Goal: Use online tool/utility: Utilize a website feature to perform a specific function

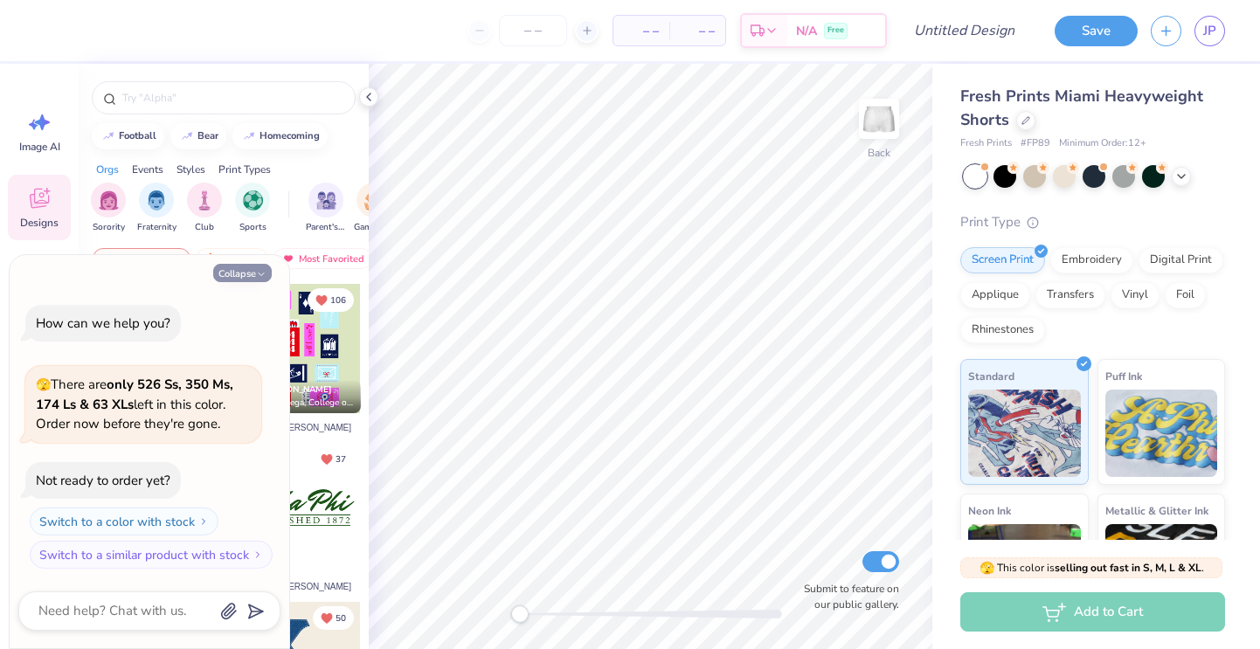
click at [266, 271] on icon "button" at bounding box center [261, 274] width 10 height 10
type textarea "x"
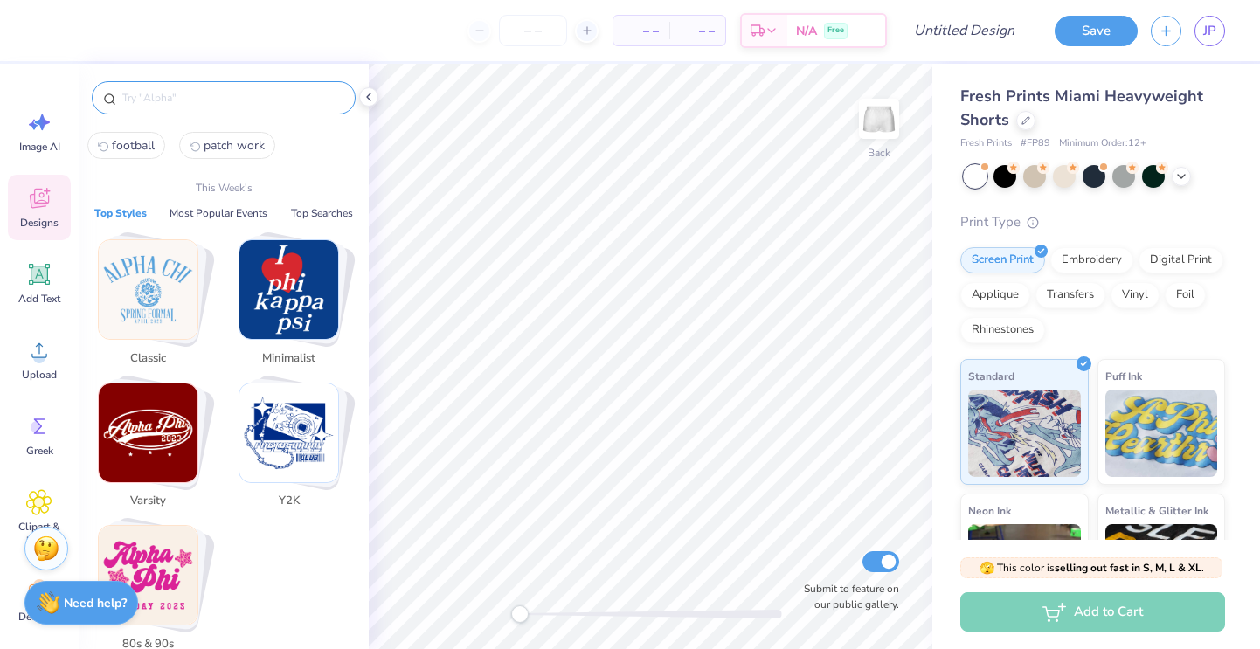
click at [263, 91] on input "text" at bounding box center [233, 97] width 224 height 17
type input "S"
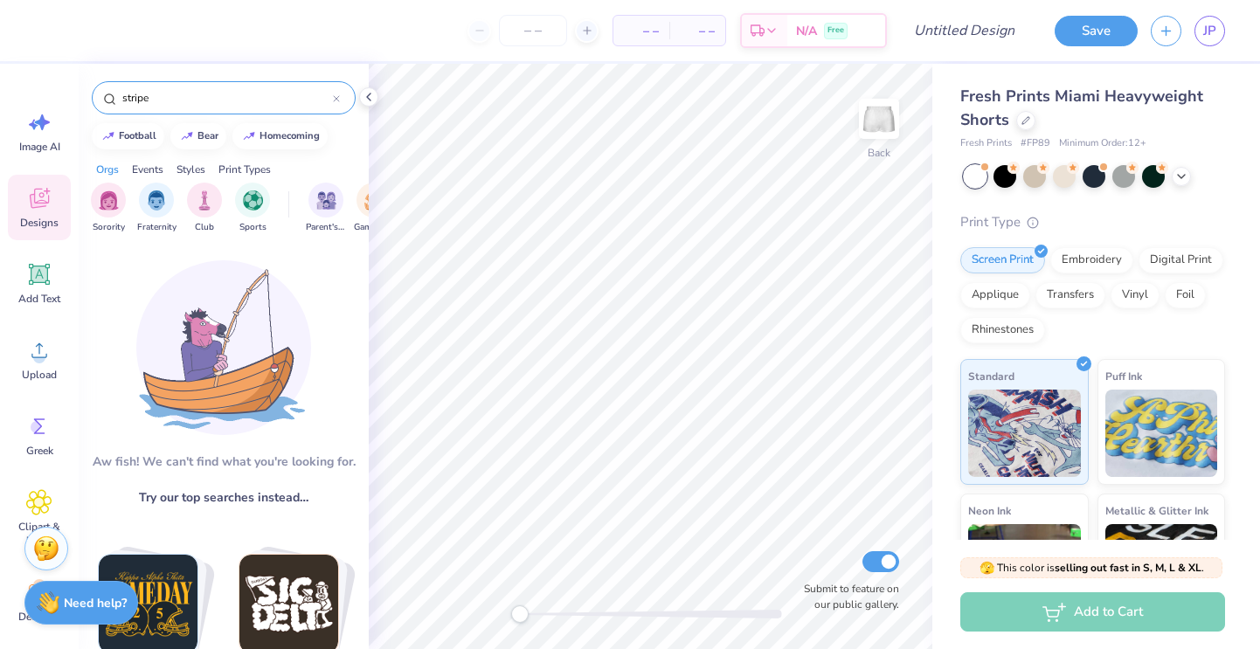
click at [226, 103] on input "stripe" at bounding box center [227, 97] width 212 height 17
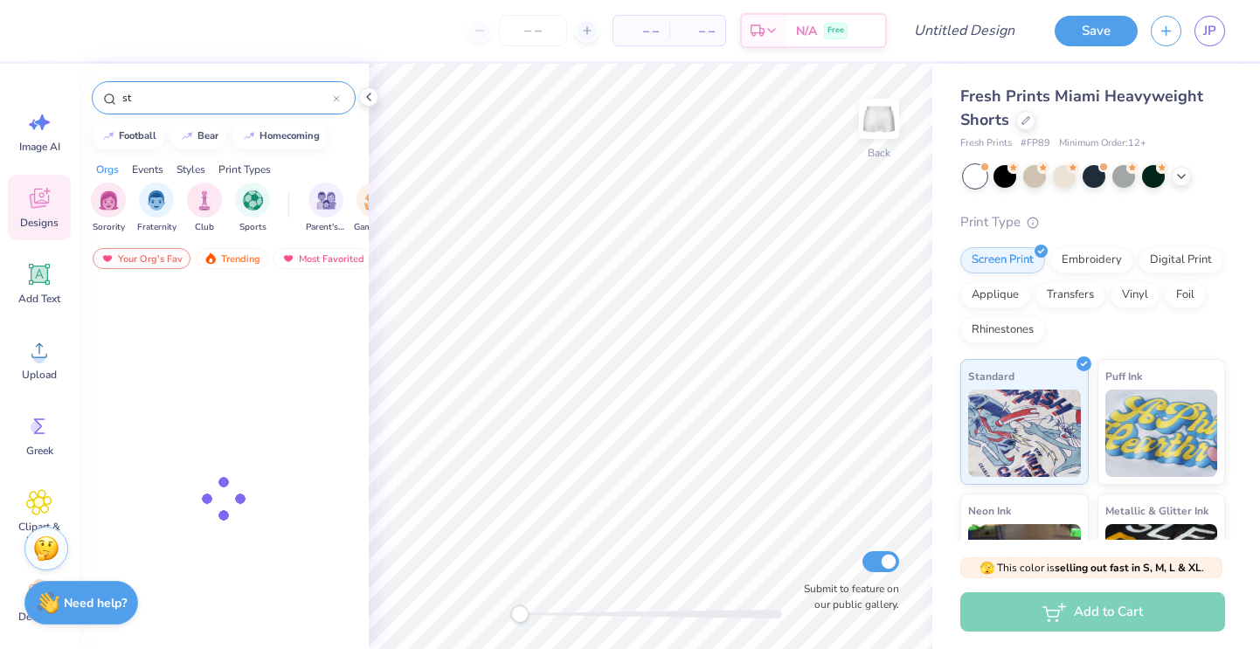
type input "s"
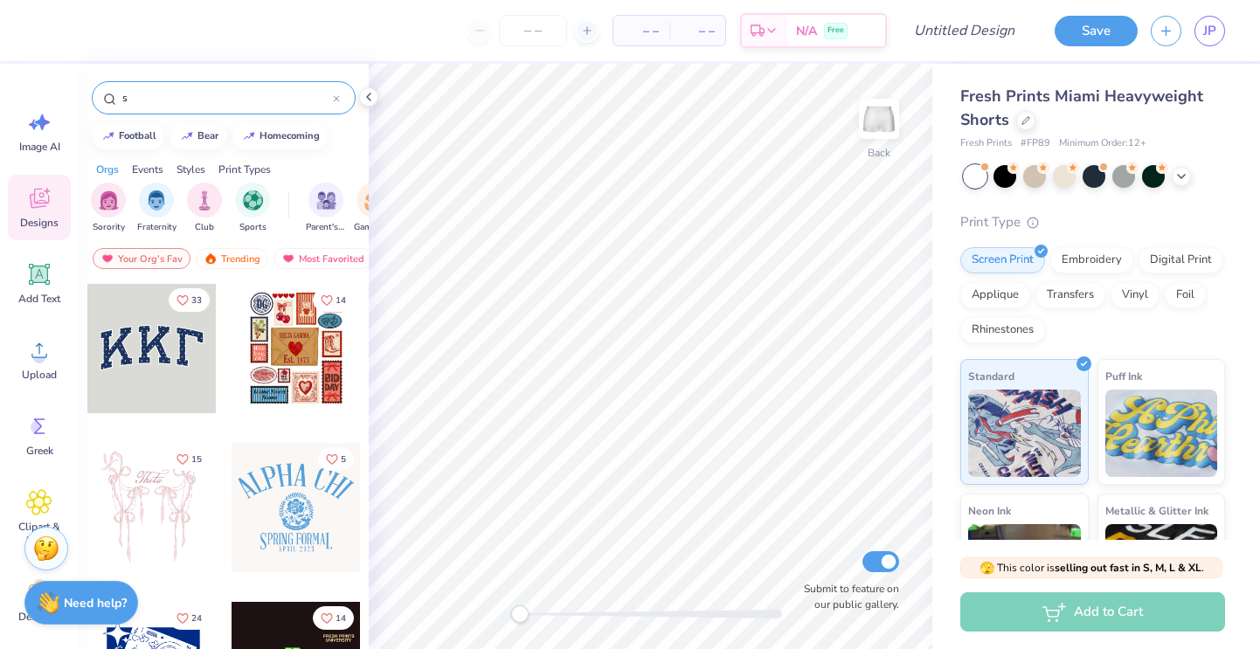
type input "s"
click at [135, 367] on div at bounding box center [151, 348] width 129 height 129
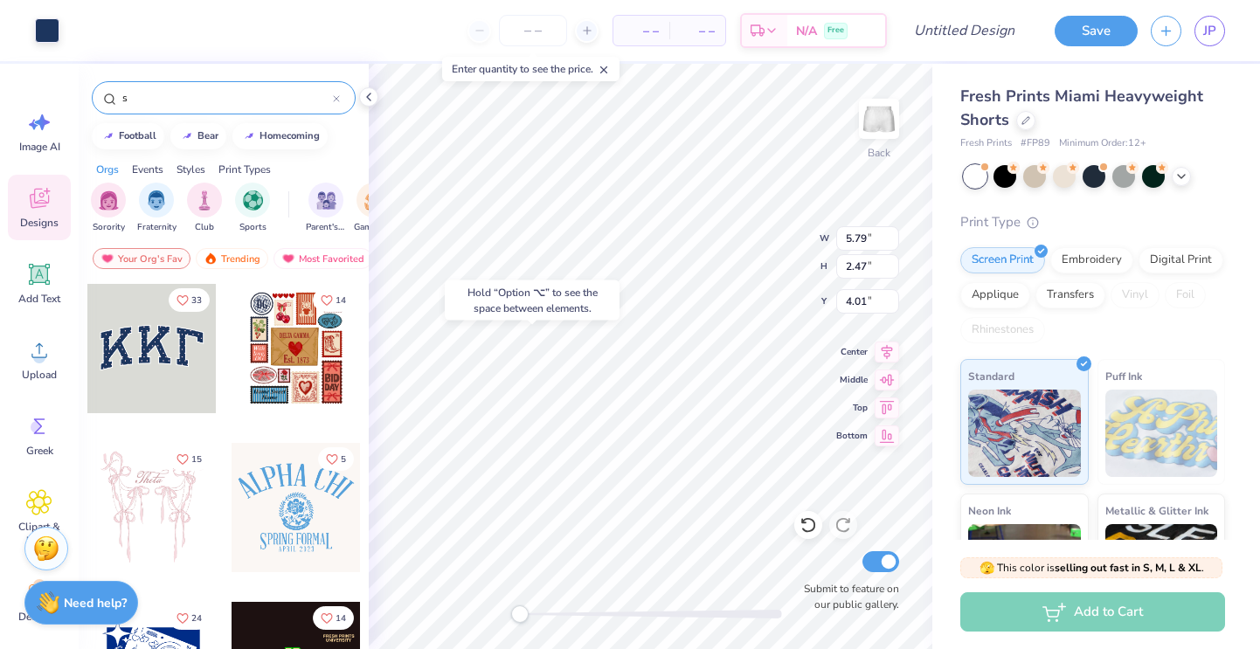
type input "5.74"
type input "2.40"
type input "4.02"
type input "5.89"
type input "2.58"
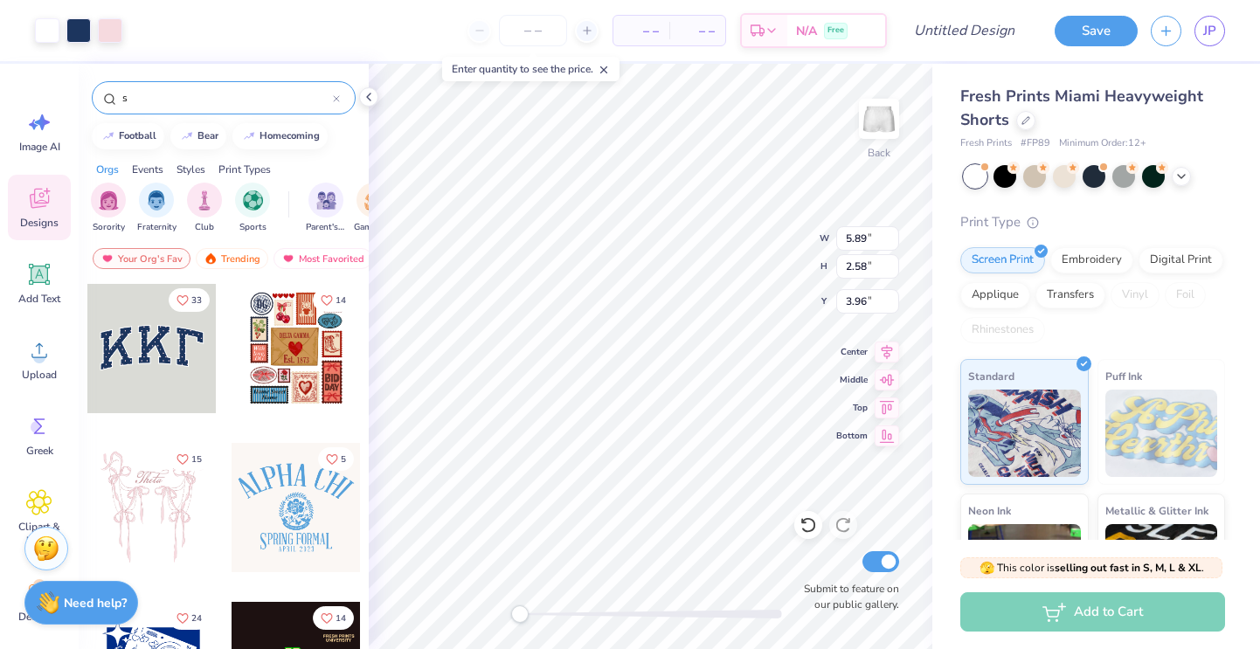
type input "7.42"
type input "1.90"
type input "0.83"
type input "8.85"
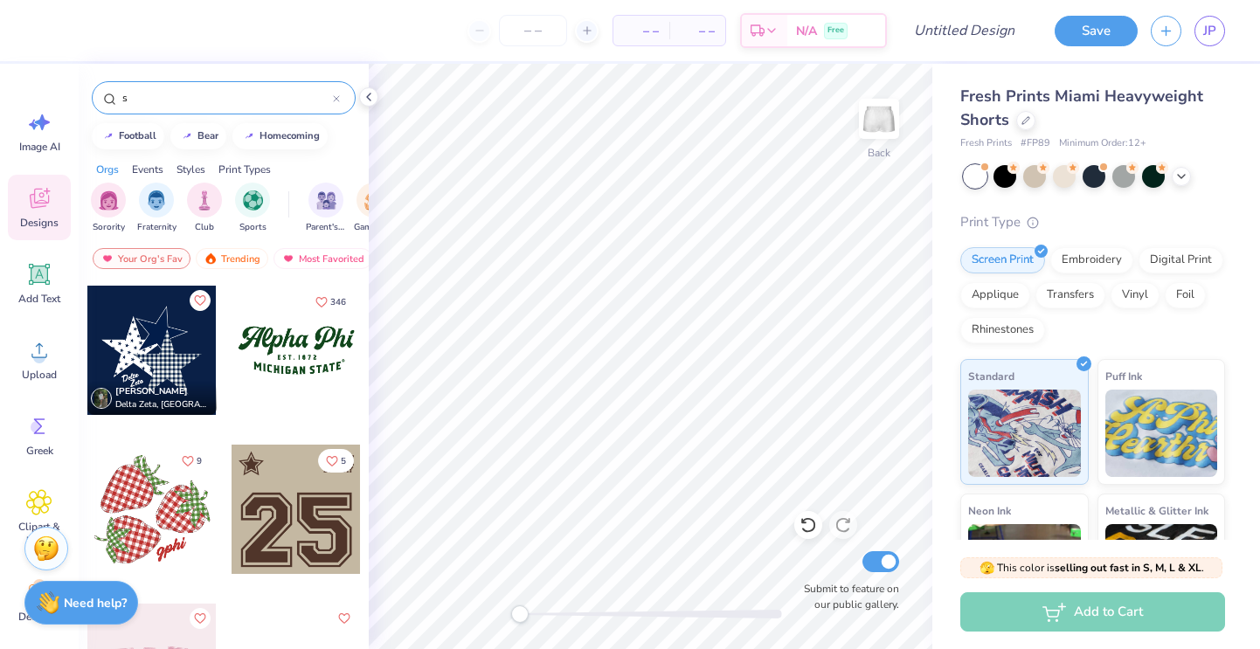
scroll to position [1112, 0]
click at [330, 502] on div at bounding box center [296, 508] width 129 height 129
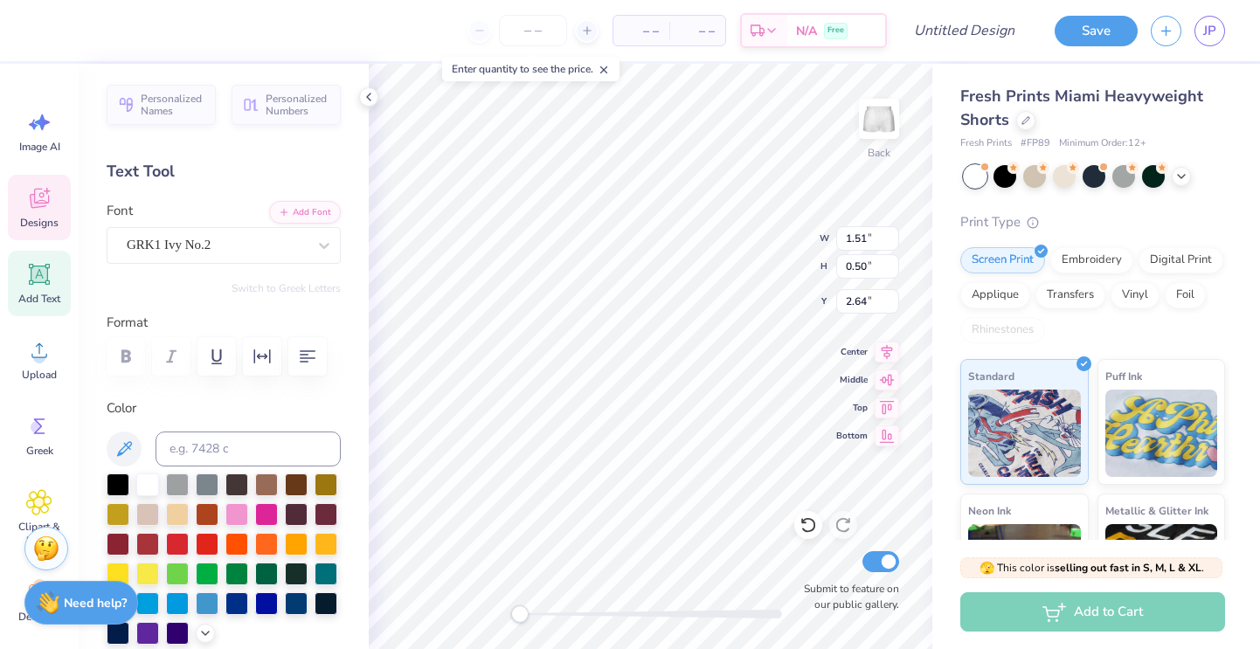
type textarea "\"
type input "1.44"
type input "0.29"
type input "3.18"
click at [292, 578] on div at bounding box center [296, 572] width 23 height 23
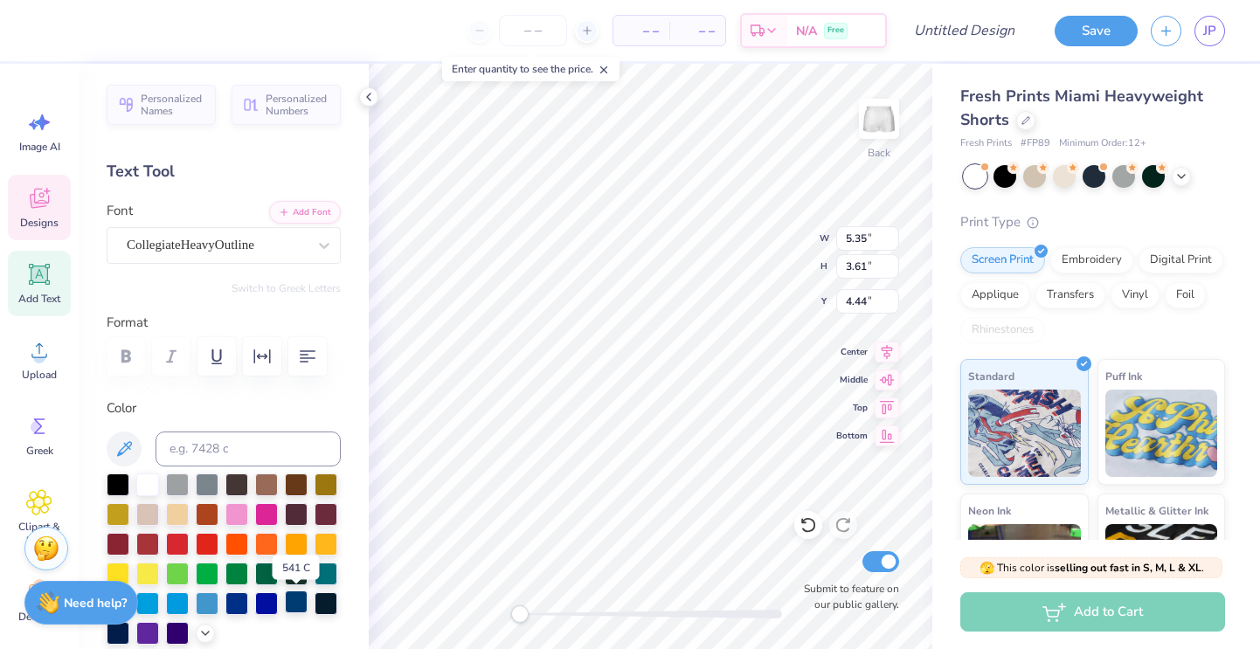
click at [300, 601] on div at bounding box center [296, 602] width 23 height 23
click at [327, 606] on div at bounding box center [326, 602] width 23 height 23
click at [120, 634] on div at bounding box center [118, 631] width 23 height 23
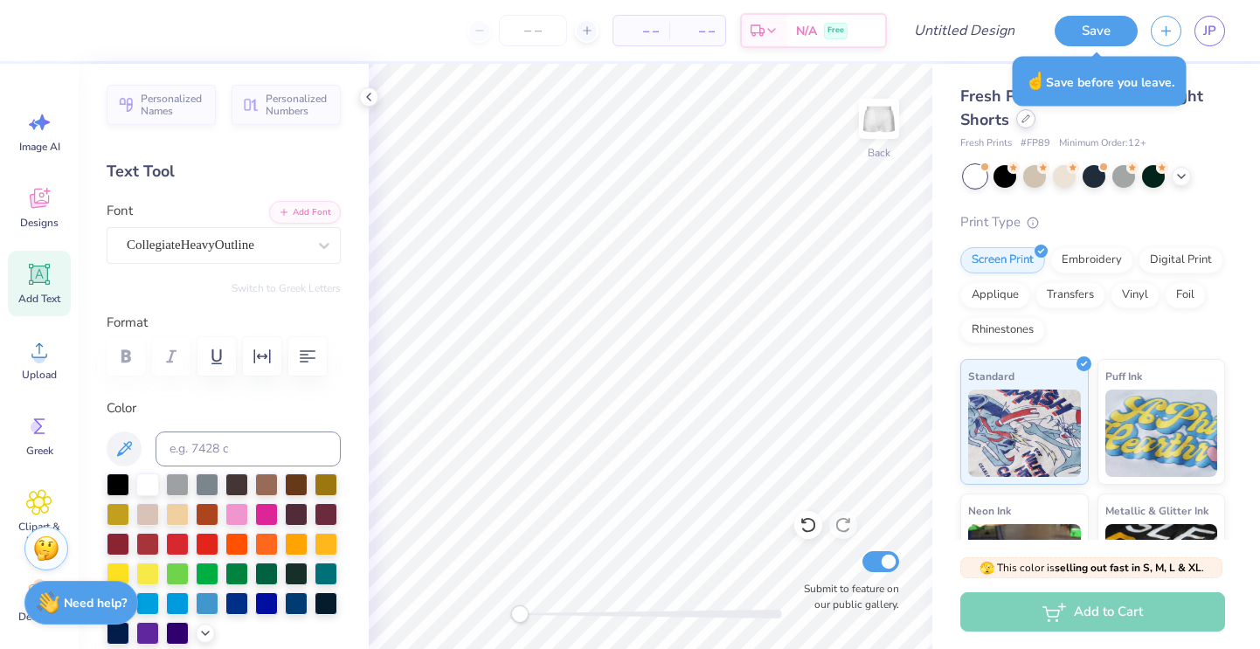
click at [1025, 114] on div at bounding box center [1025, 118] width 19 height 19
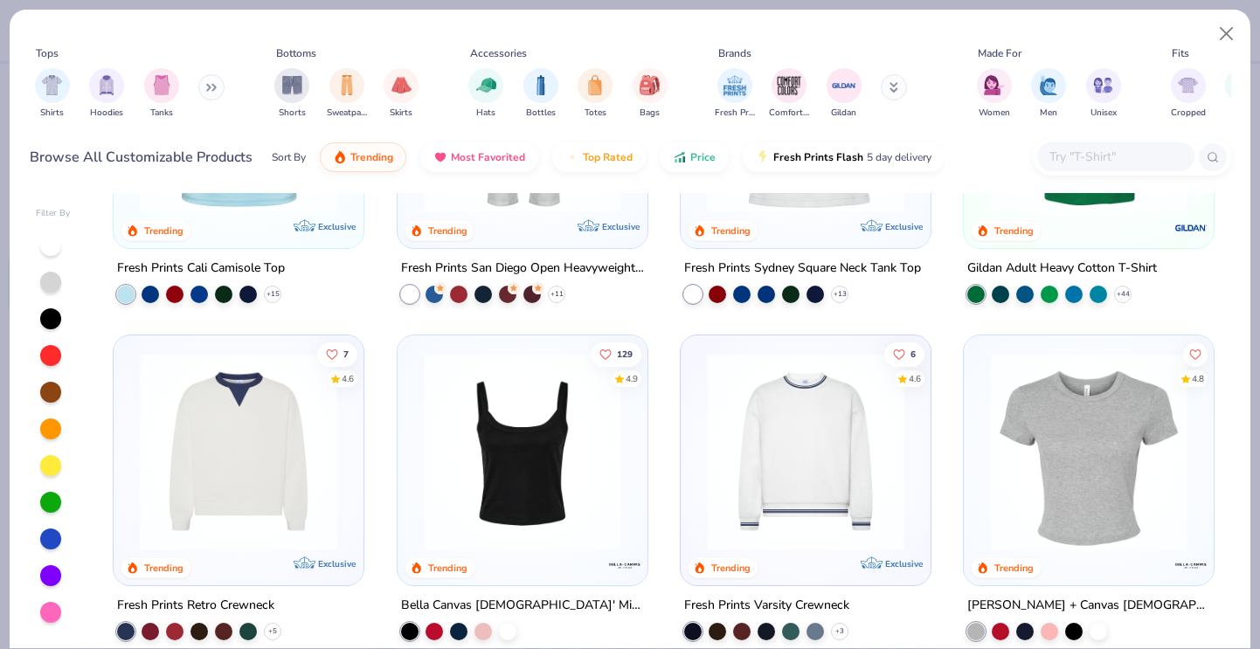
scroll to position [549, 0]
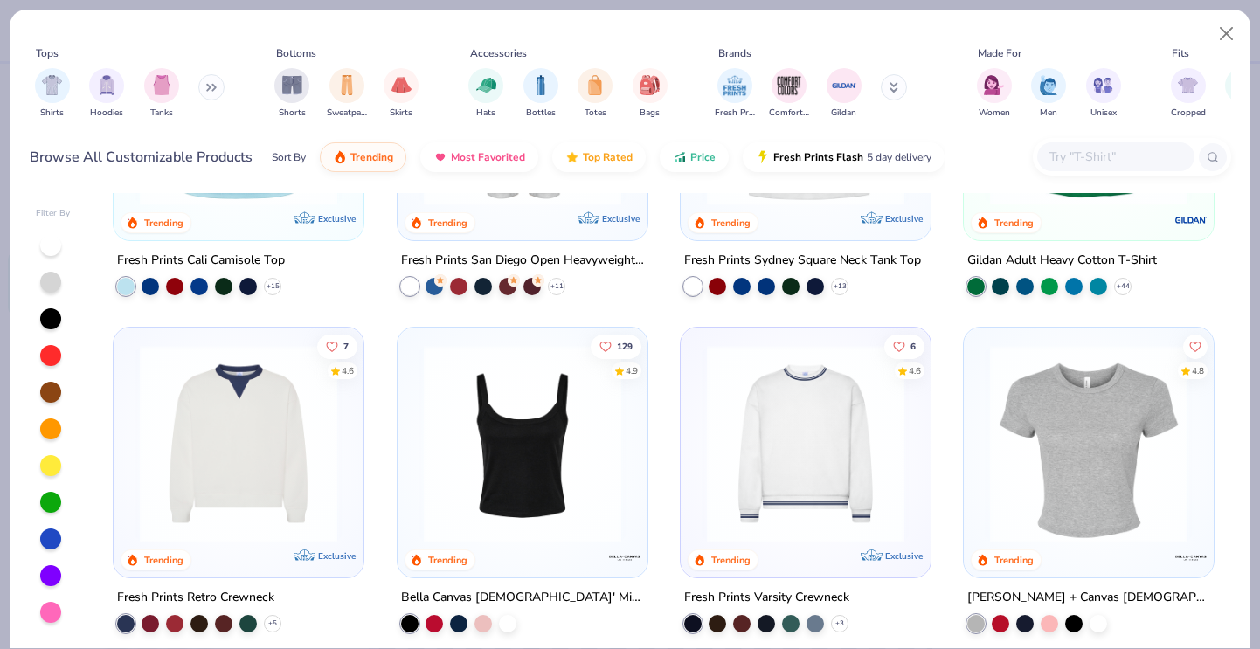
click at [247, 461] on img at bounding box center [238, 442] width 215 height 197
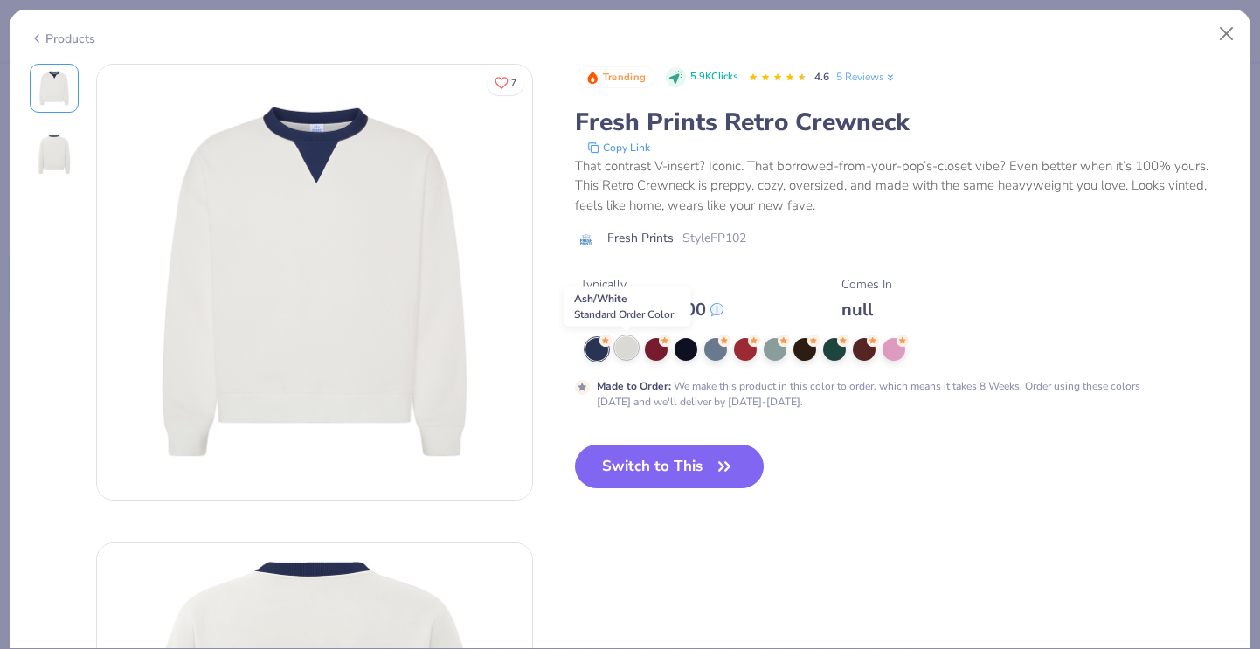
click at [630, 352] on div at bounding box center [626, 347] width 23 height 23
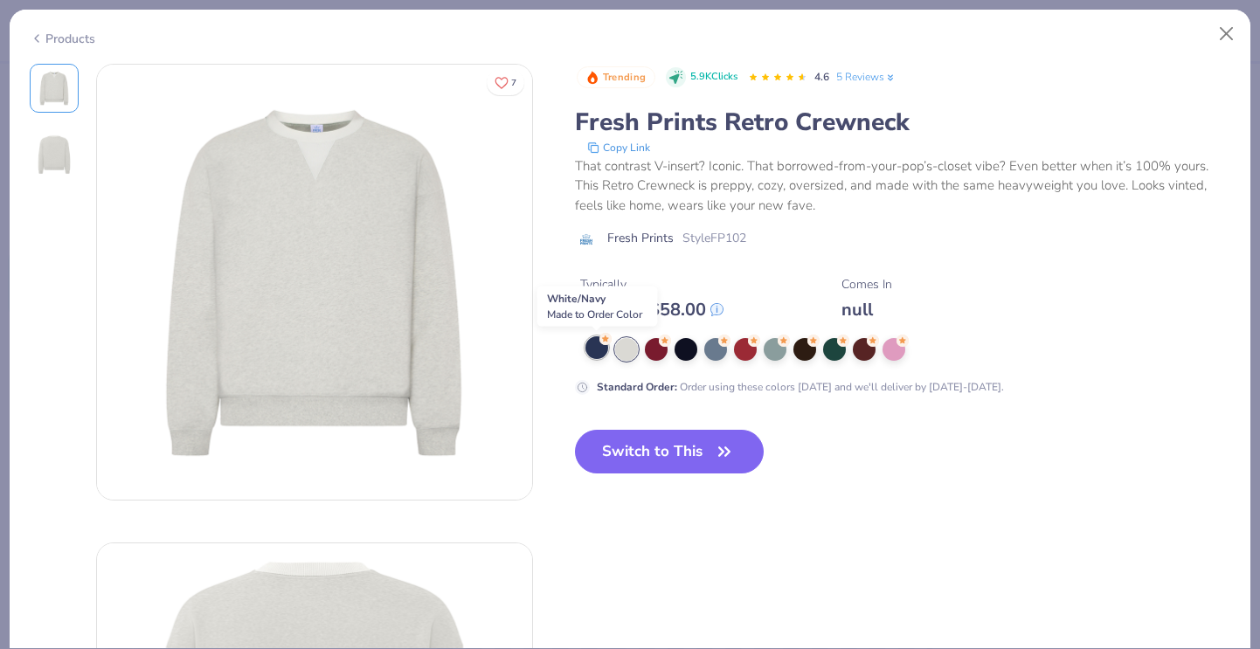
click at [594, 354] on div at bounding box center [597, 347] width 23 height 23
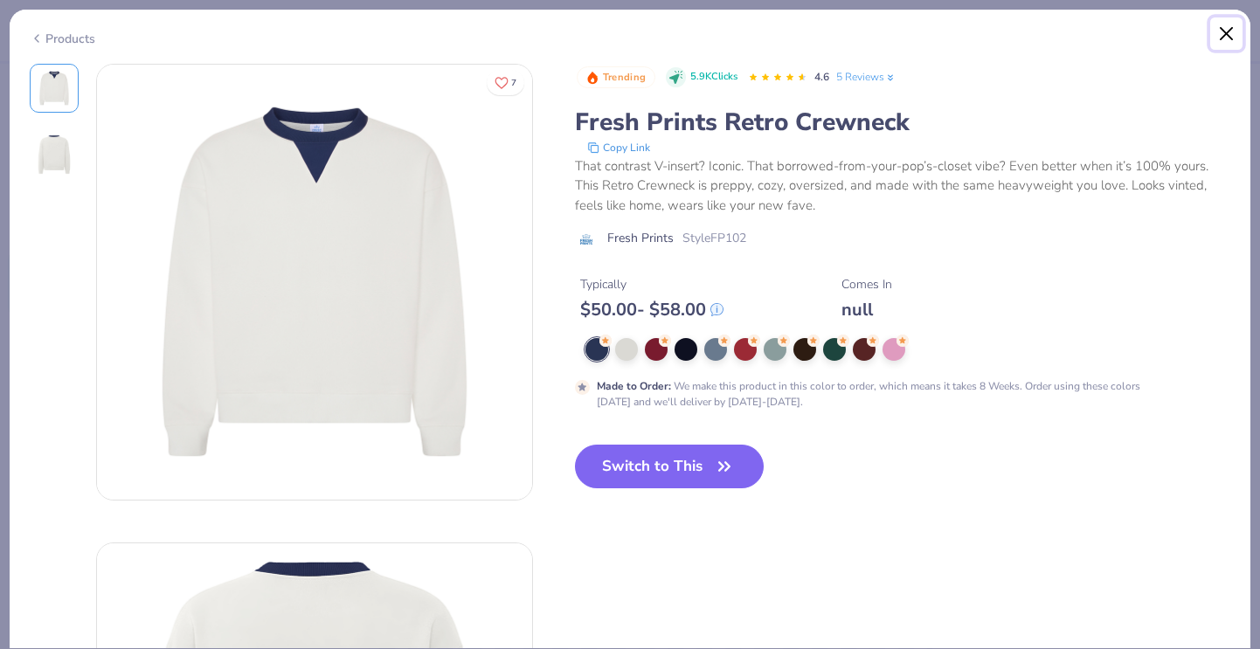
click at [1229, 38] on button "Close" at bounding box center [1226, 33] width 33 height 33
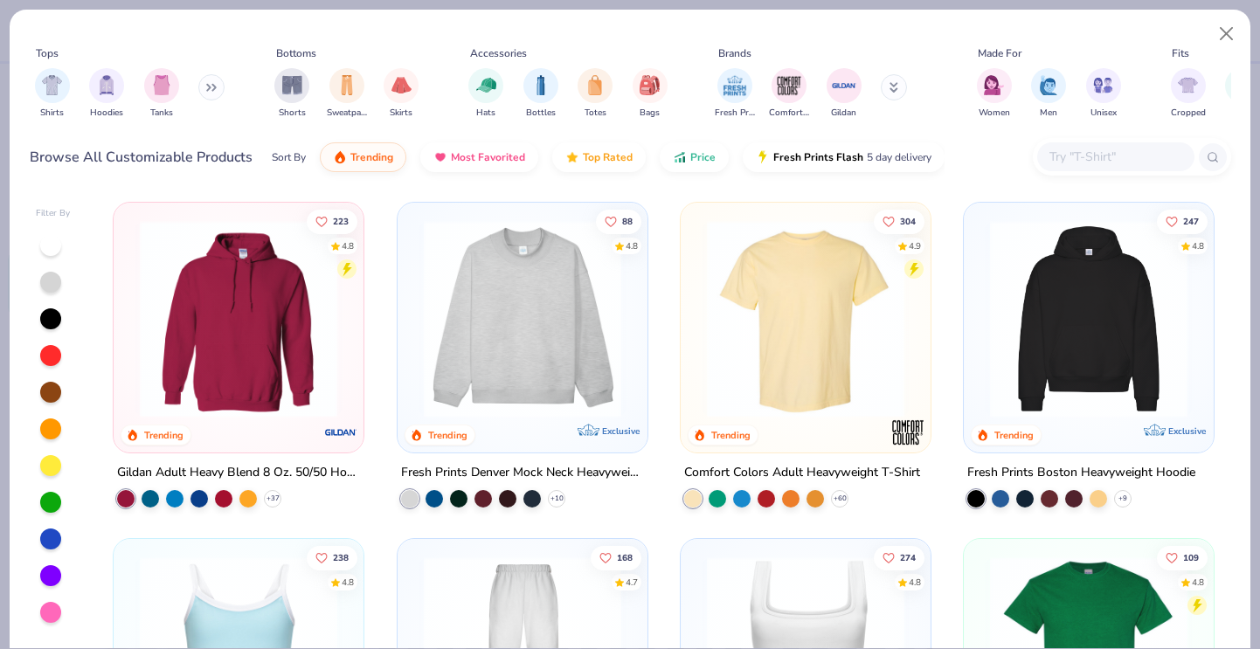
click at [465, 298] on img at bounding box center [522, 318] width 215 height 197
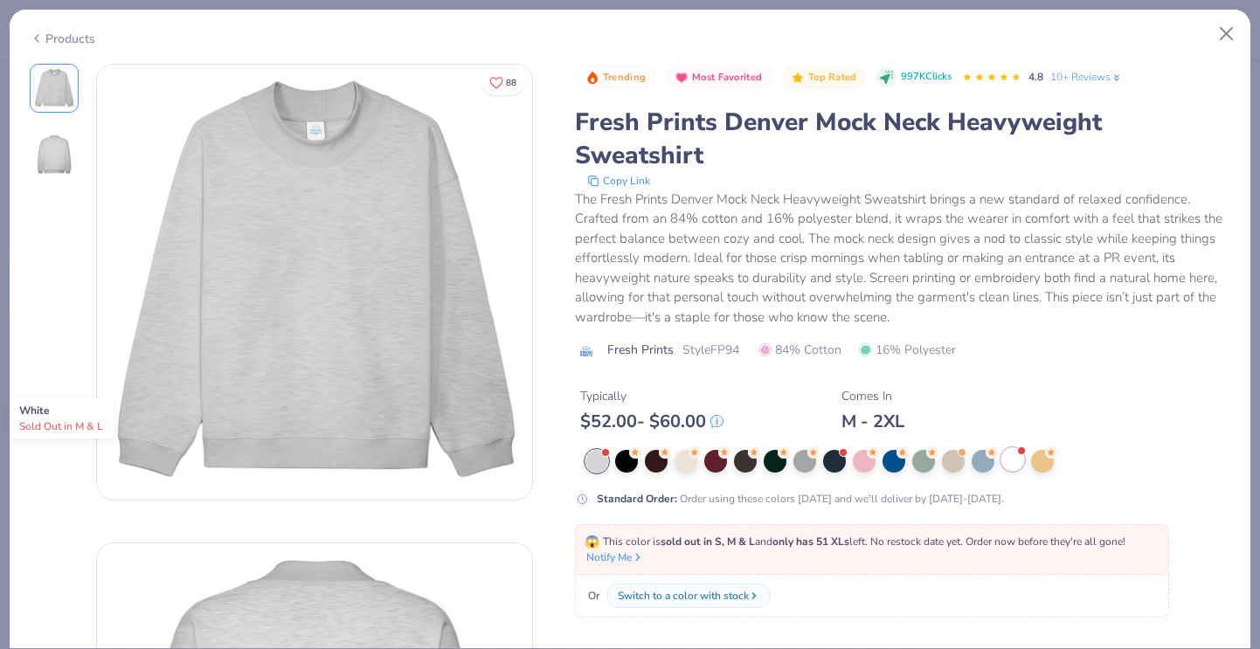
click at [1014, 460] on div at bounding box center [1012, 459] width 23 height 23
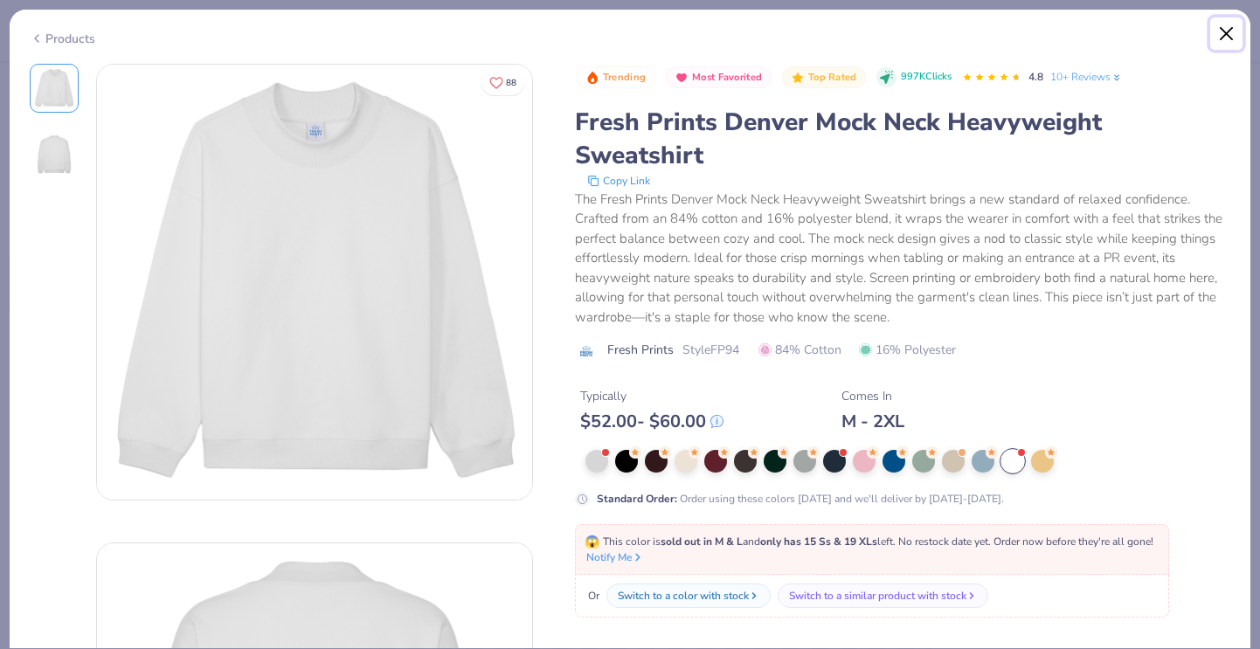
click at [1216, 31] on button "Close" at bounding box center [1226, 33] width 33 height 33
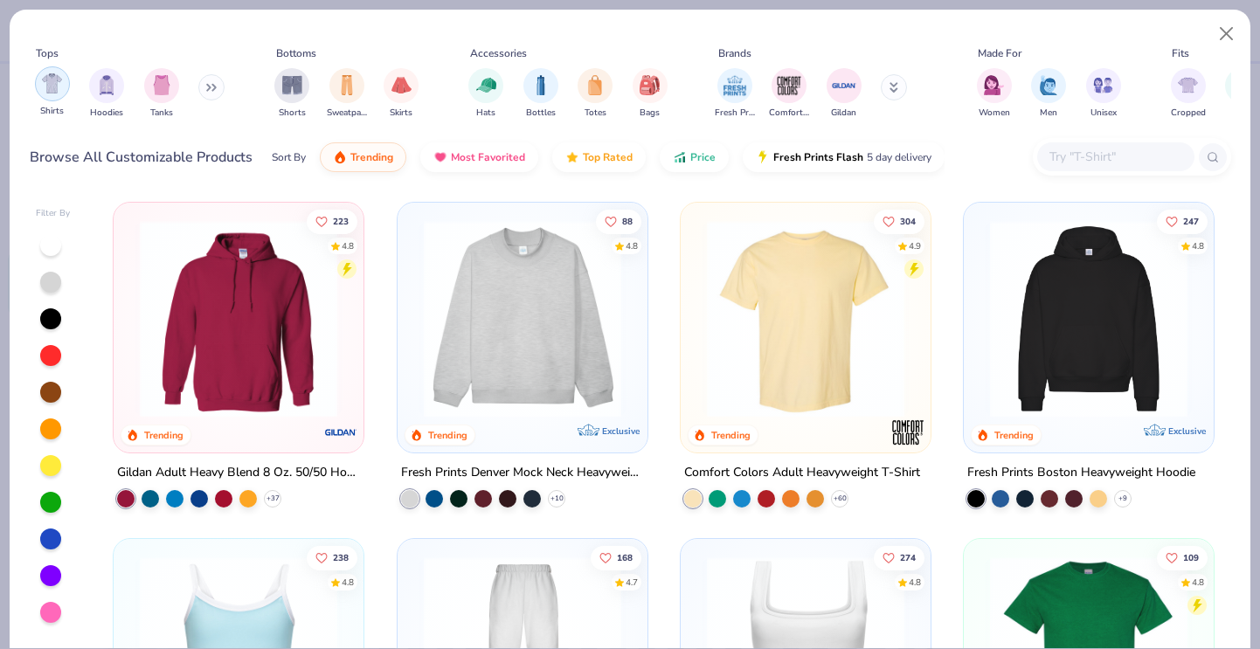
click at [60, 89] on img "filter for Shirts" at bounding box center [52, 83] width 20 height 20
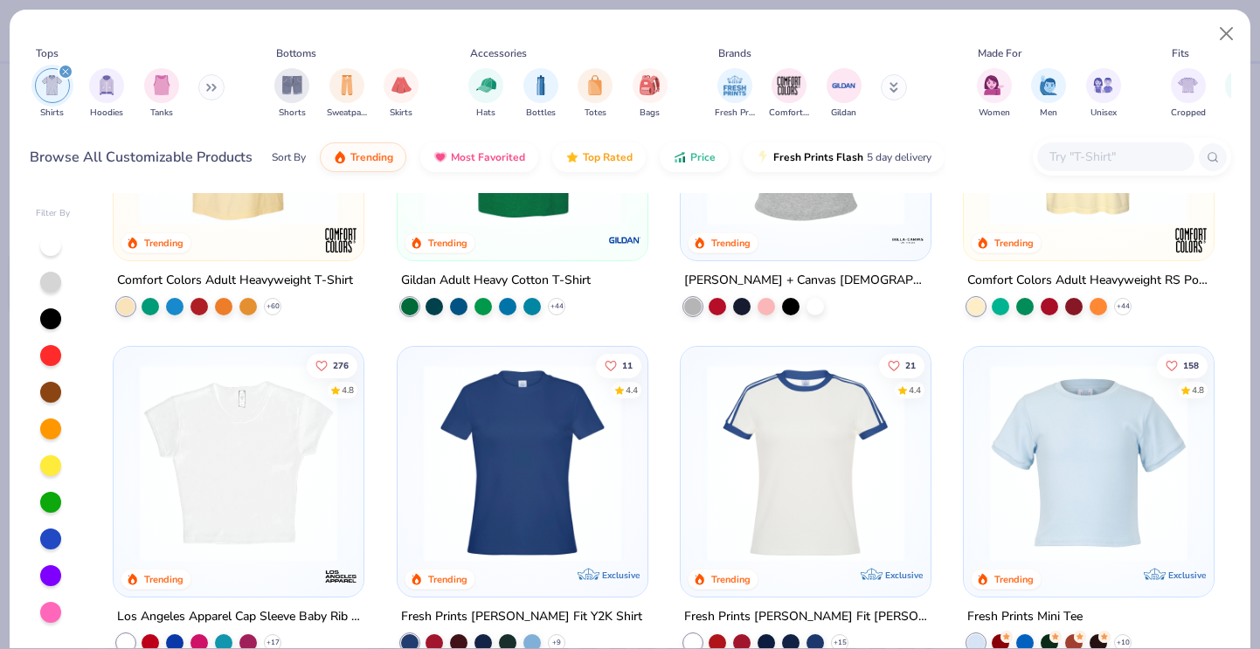
scroll to position [195, 0]
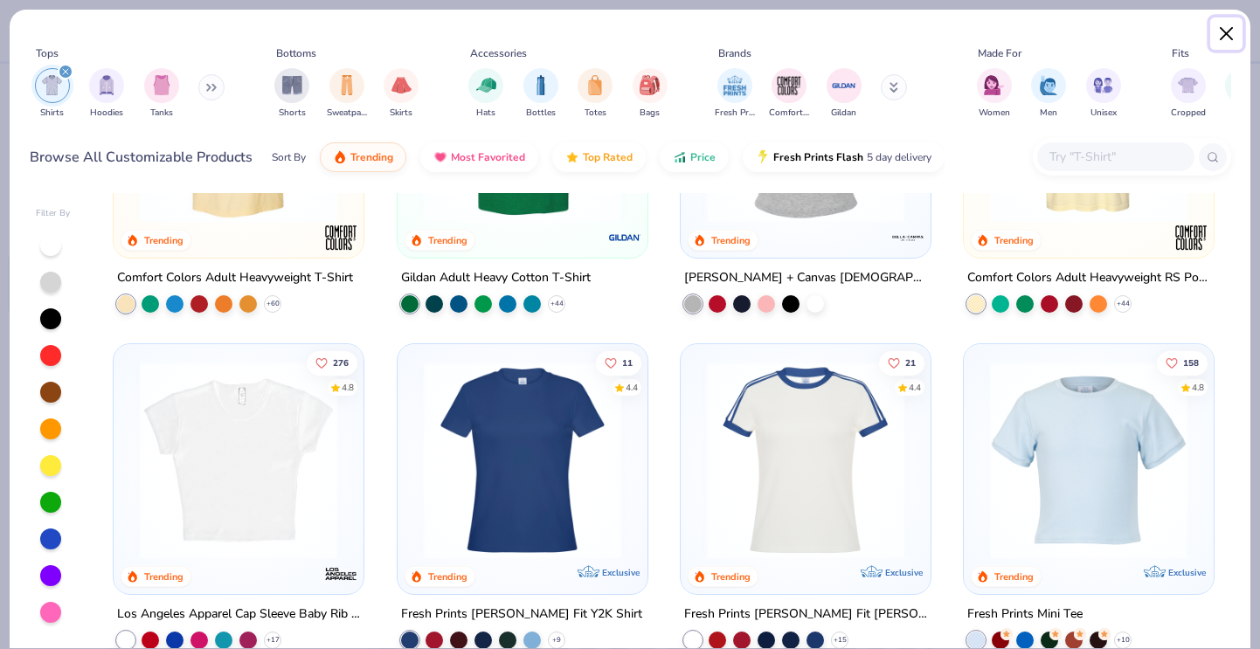
click at [1230, 26] on button "Close" at bounding box center [1226, 33] width 33 height 33
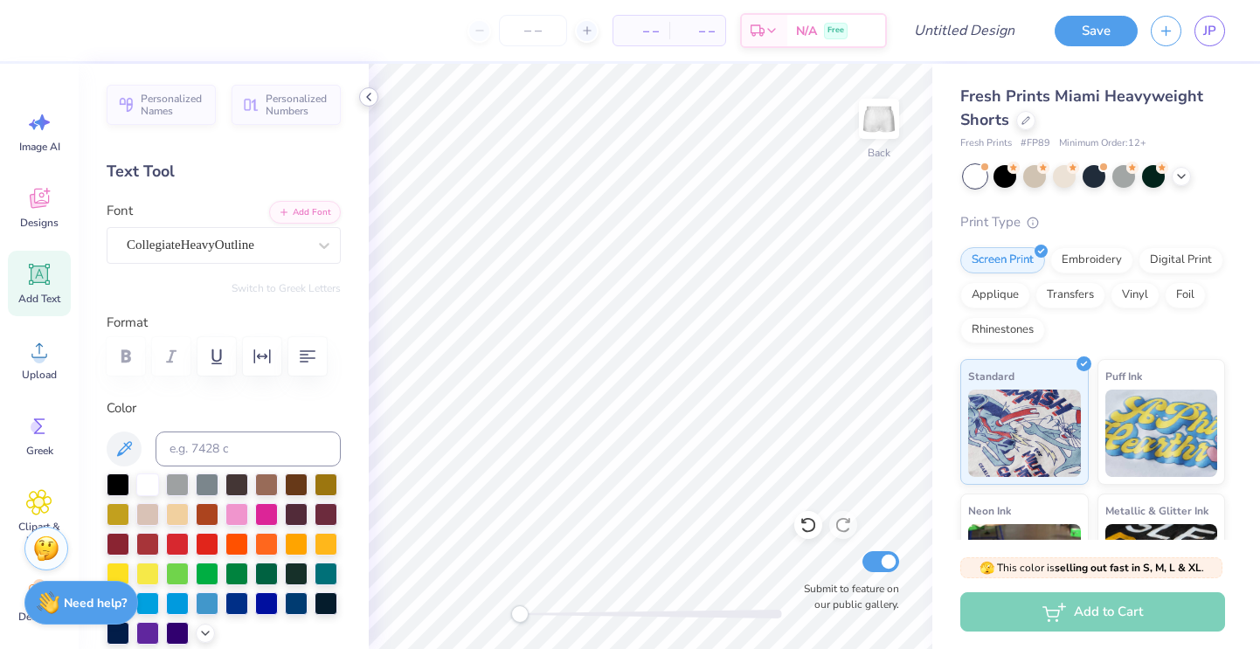
click at [367, 98] on icon at bounding box center [369, 97] width 14 height 14
